Goal: Communication & Community: Answer question/provide support

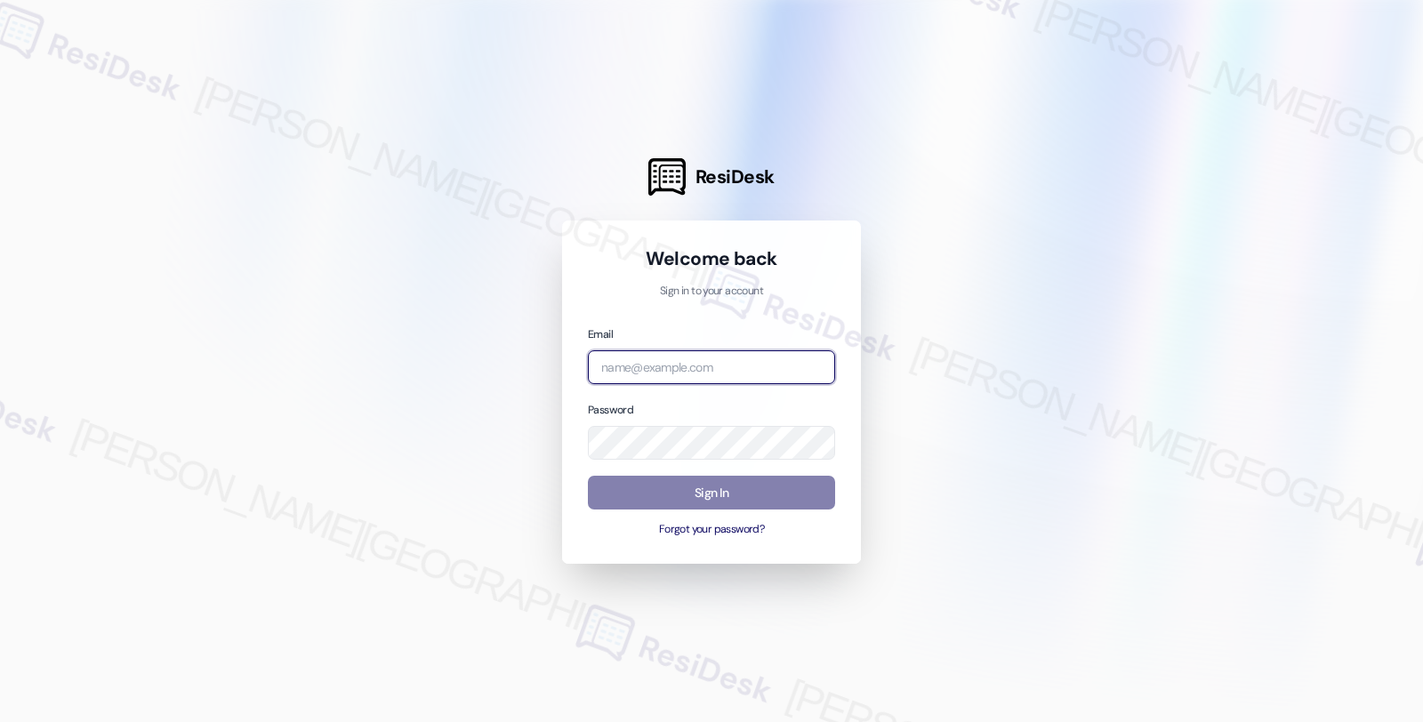
click at [690, 366] on input "email" at bounding box center [711, 368] width 247 height 35
type input "automated-surveys-balfour_beatty_communities-fides.[PERSON_NAME]@balfour_beatty…"
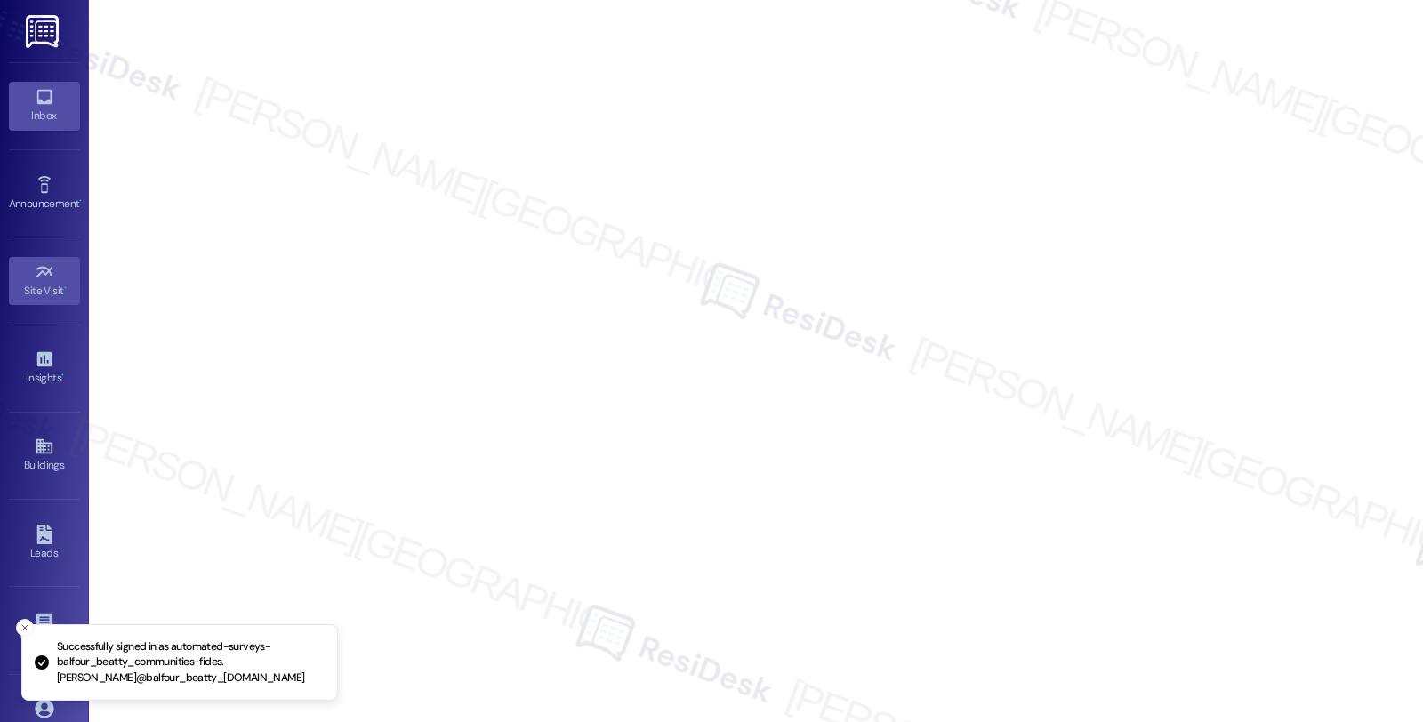
click at [52, 125] on link "Inbox" at bounding box center [44, 106] width 71 height 48
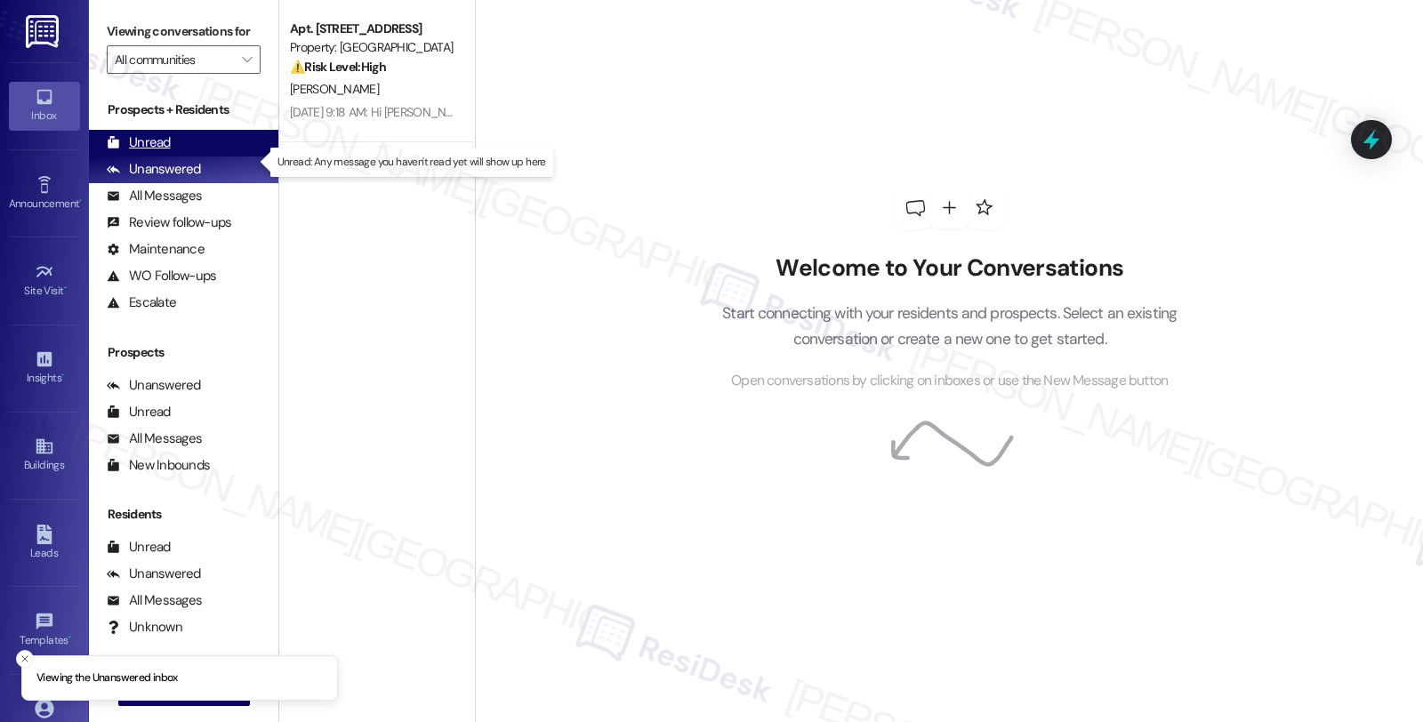
click at [143, 152] on div "Unread" at bounding box center [139, 142] width 64 height 19
